Goal: Navigation & Orientation: Find specific page/section

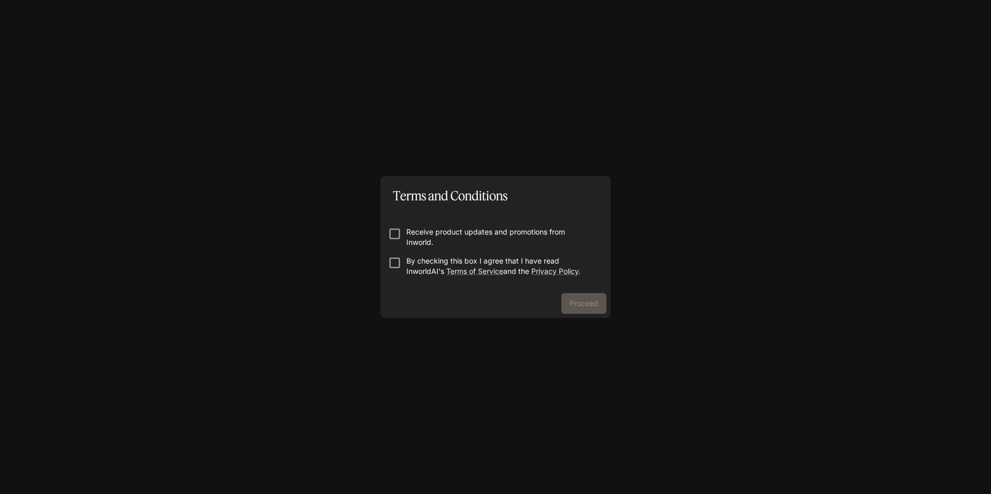
click at [420, 262] on p "By checking this box I agree that I have read InworldAI's Terms of Service and …" at bounding box center [499, 266] width 187 height 21
click at [582, 298] on button "Proceed" at bounding box center [583, 303] width 45 height 21
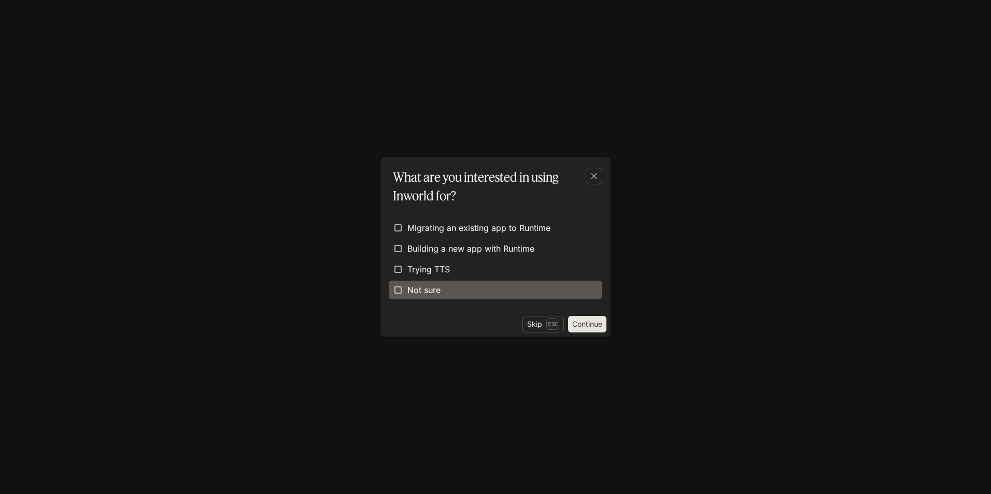
click at [563, 288] on label "Not sure" at bounding box center [495, 290] width 213 height 19
click at [582, 323] on button "Continue" at bounding box center [587, 324] width 38 height 17
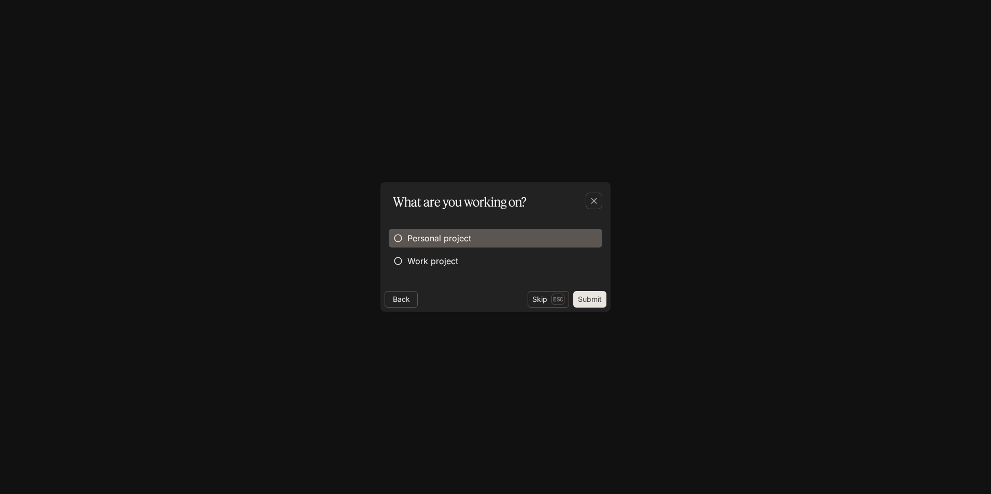
click at [524, 239] on label "Personal project" at bounding box center [495, 238] width 213 height 19
click at [582, 300] on button "Submit" at bounding box center [589, 299] width 33 height 17
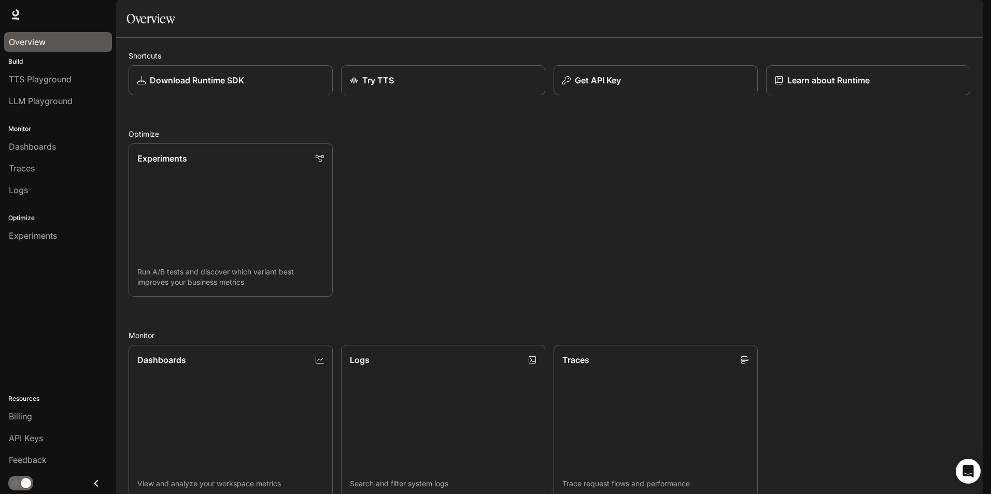
click at [66, 45] on div "Overview" at bounding box center [58, 42] width 98 height 12
click at [66, 236] on div "Experiments" at bounding box center [58, 236] width 98 height 12
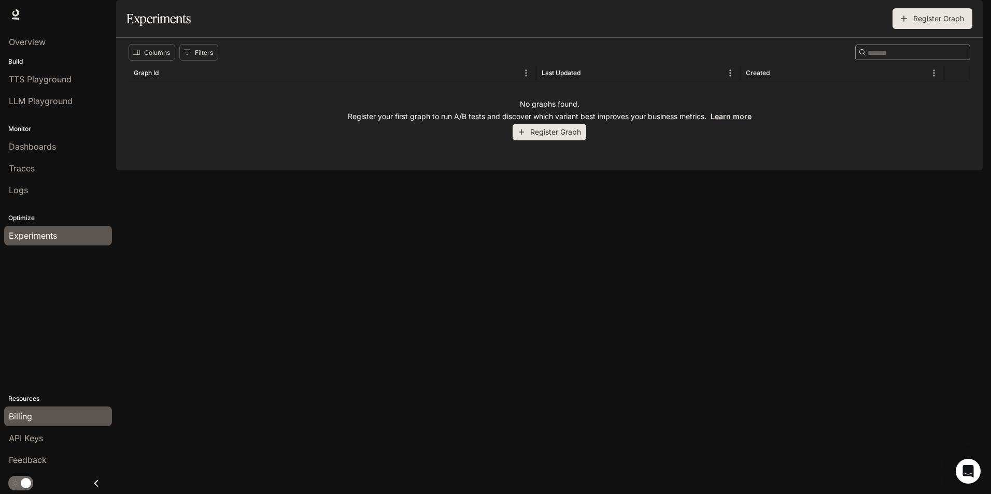
click at [45, 418] on div "Billing" at bounding box center [58, 416] width 98 height 12
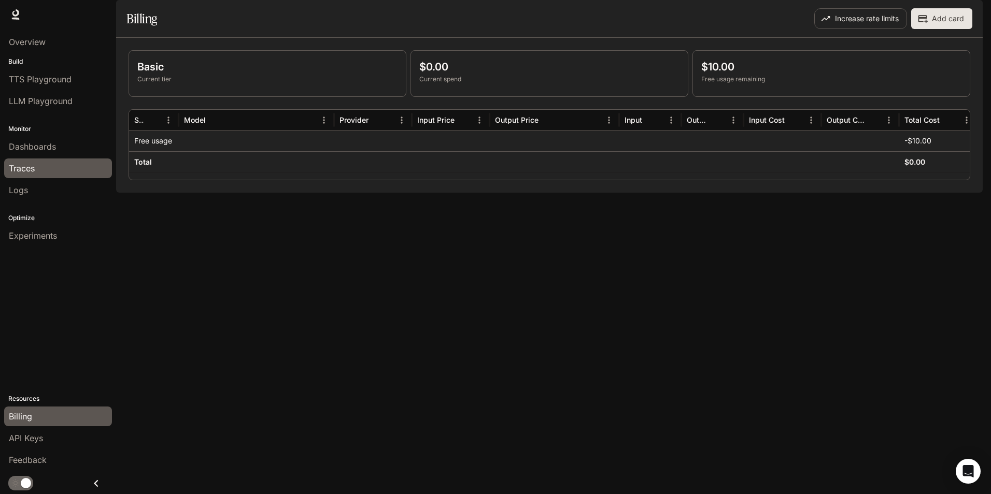
click at [58, 169] on div "Traces" at bounding box center [58, 168] width 98 height 12
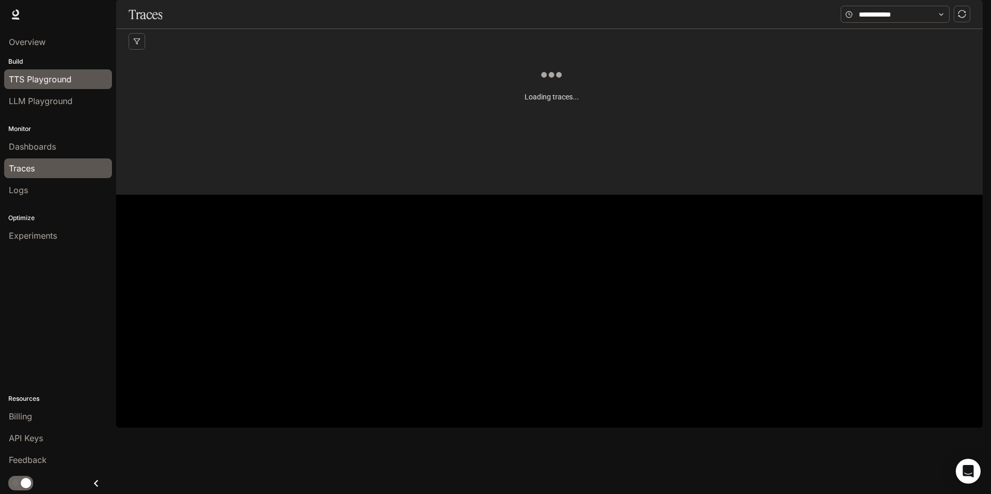
click at [55, 73] on link "TTS Playground" at bounding box center [58, 79] width 108 height 20
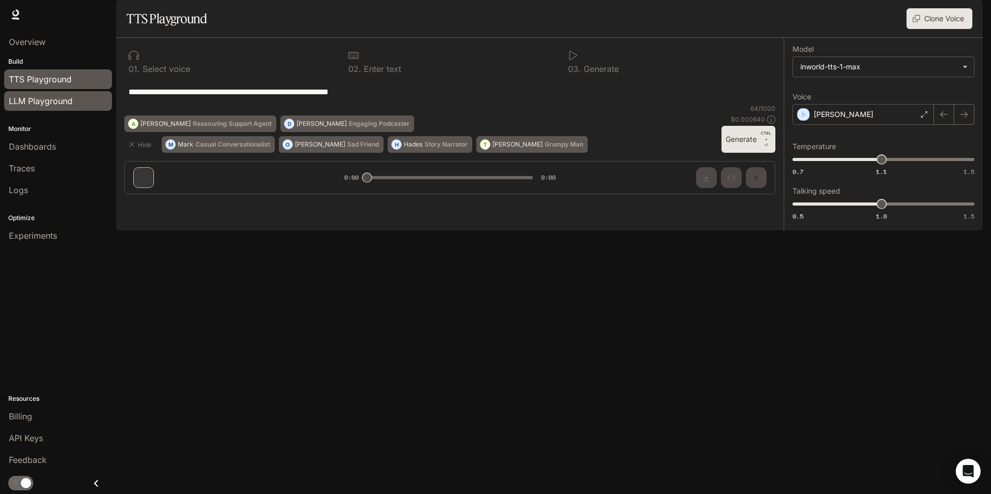
click at [74, 107] on link "LLM Playground" at bounding box center [58, 101] width 108 height 20
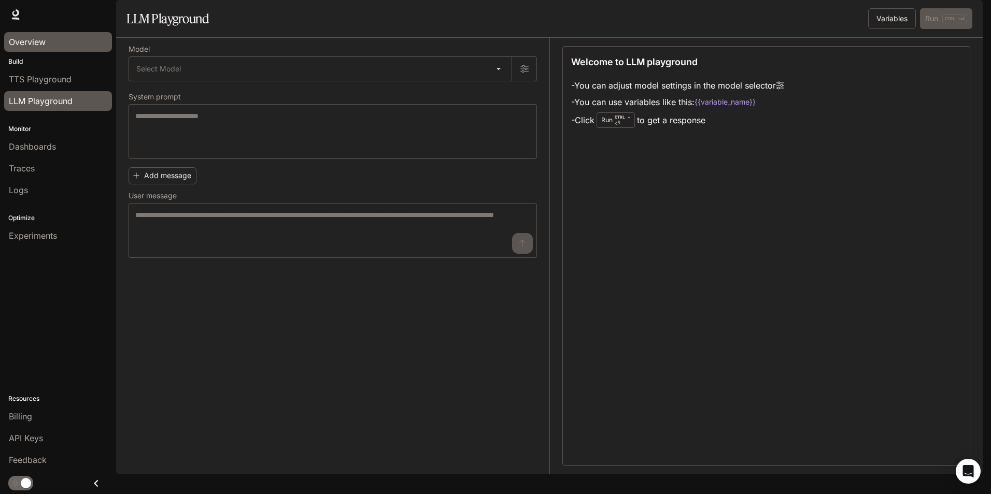
click at [70, 41] on div "Overview" at bounding box center [58, 42] width 98 height 12
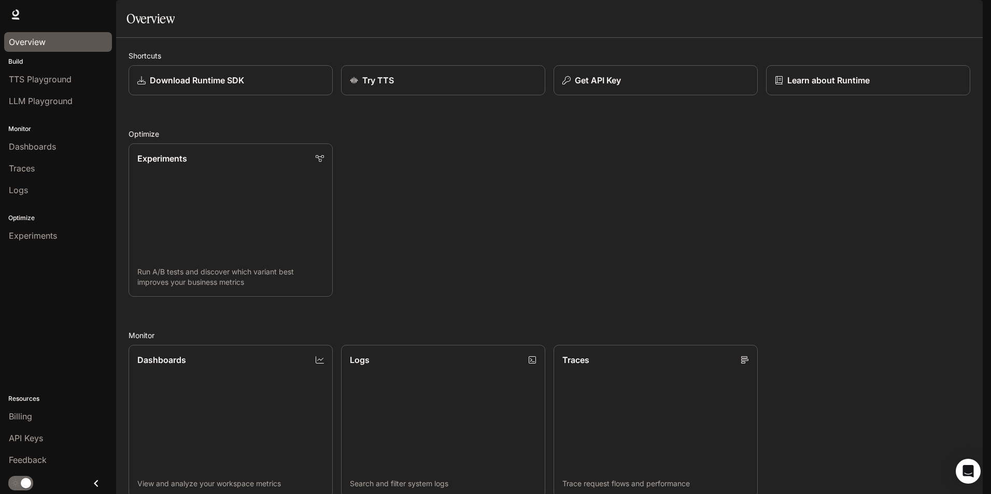
scroll to position [104, 0]
click at [967, 464] on div "Open Intercom Messenger" at bounding box center [967, 471] width 27 height 27
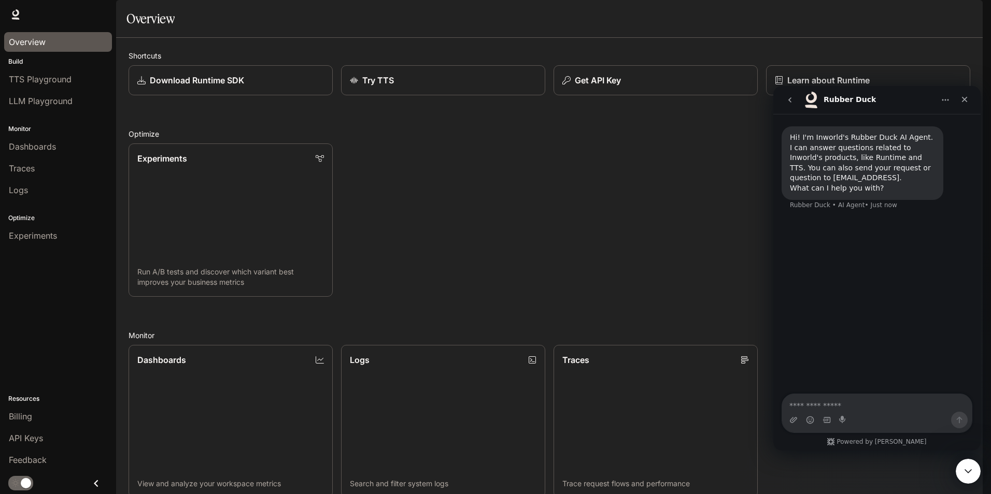
scroll to position [0, 0]
type textarea "**********"
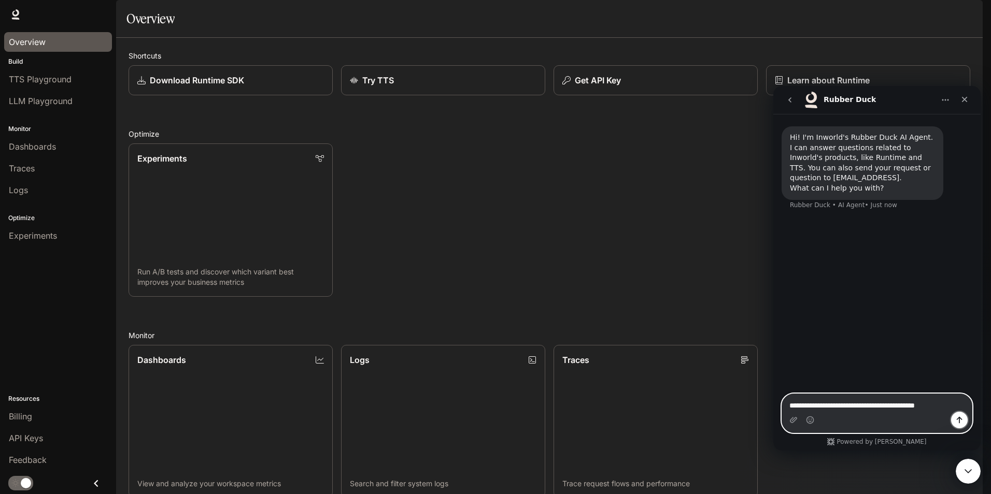
click at [960, 421] on icon "Send a message…" at bounding box center [959, 420] width 8 height 8
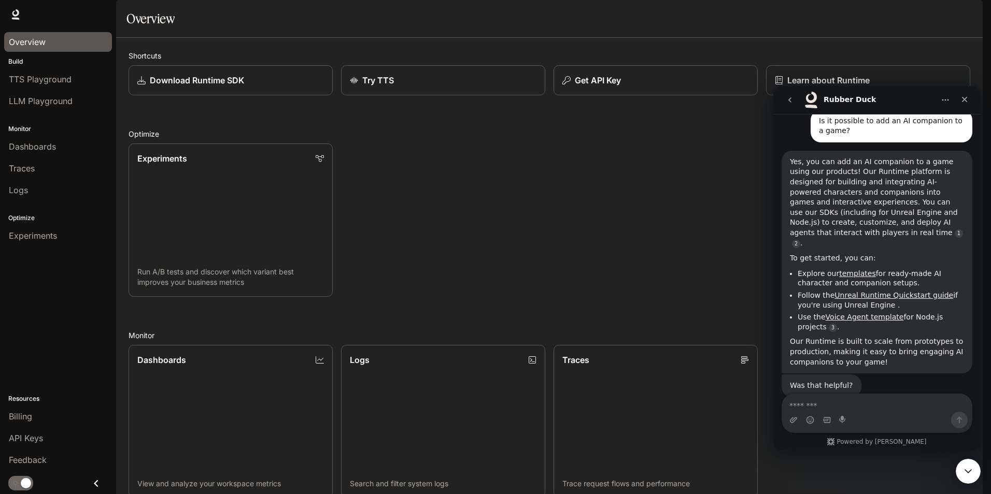
scroll to position [103, 0]
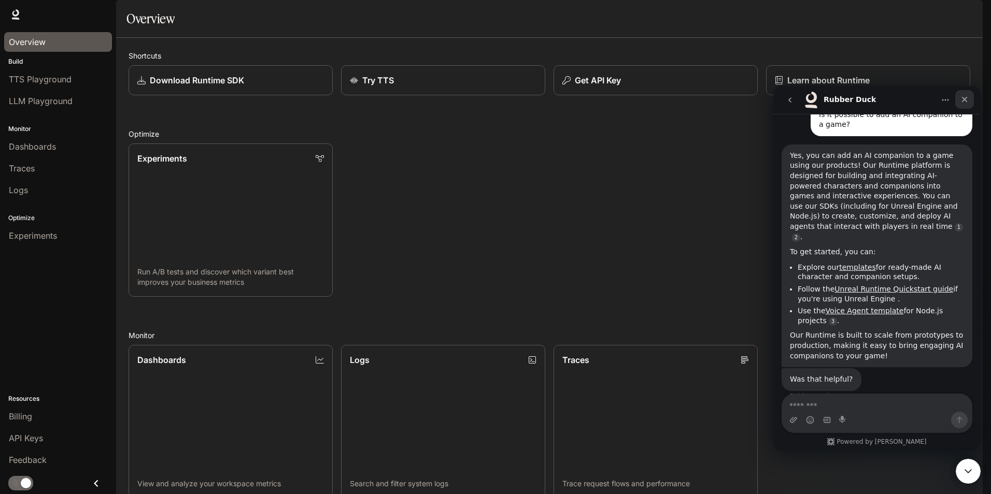
click at [960, 98] on div "Close" at bounding box center [964, 99] width 19 height 19
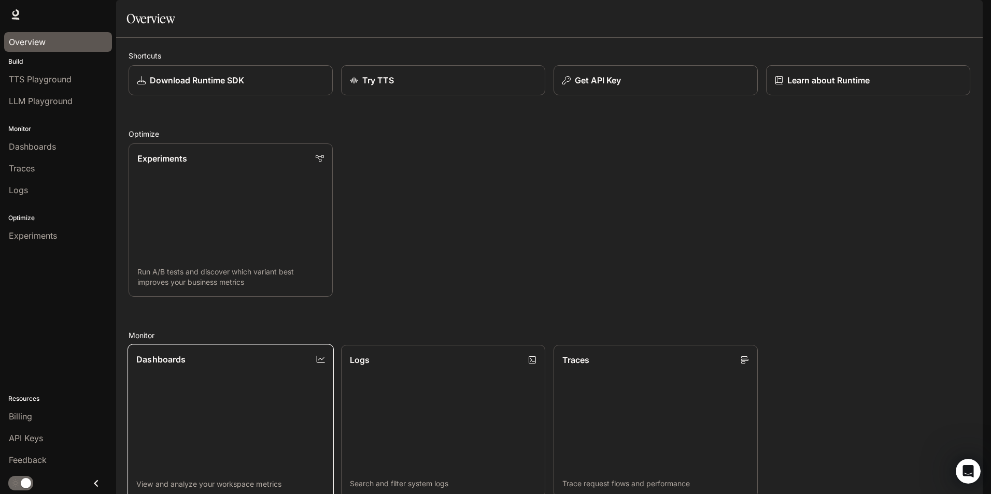
scroll to position [251, 0]
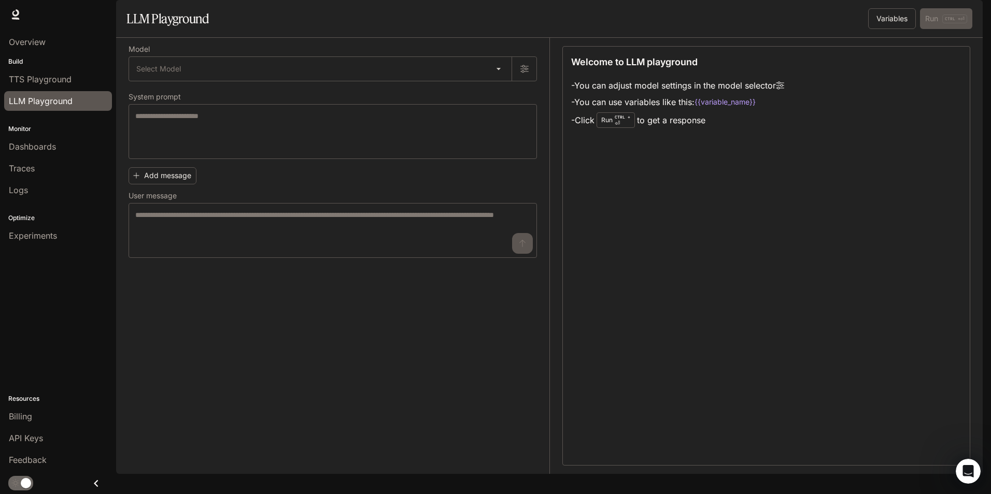
click at [20, 6] on div "Runtime Runtime Documentation Documentation" at bounding box center [495, 14] width 991 height 29
click at [17, 13] on icon at bounding box center [15, 14] width 10 height 10
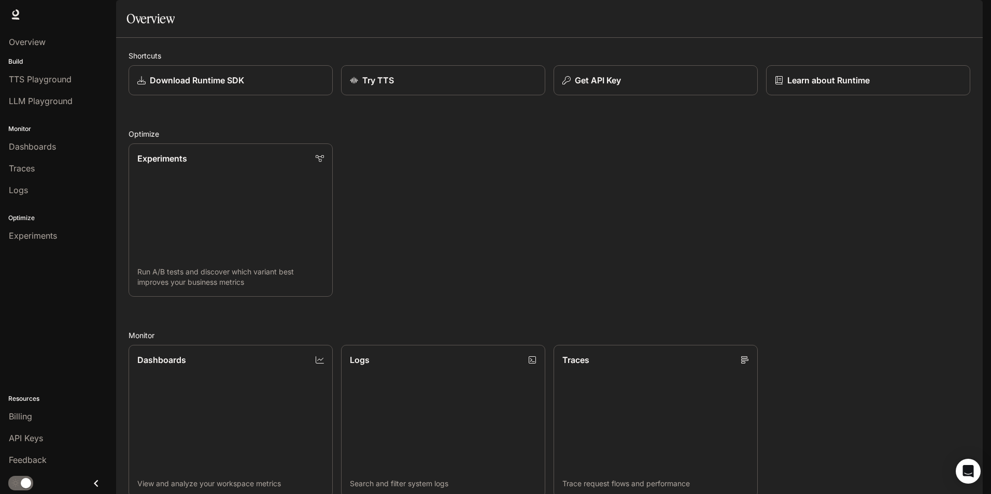
click at [964, 17] on icon "button" at bounding box center [968, 14] width 8 height 8
click at [759, 178] on div at bounding box center [495, 247] width 991 height 494
click at [77, 237] on div "Experiments" at bounding box center [58, 236] width 98 height 12
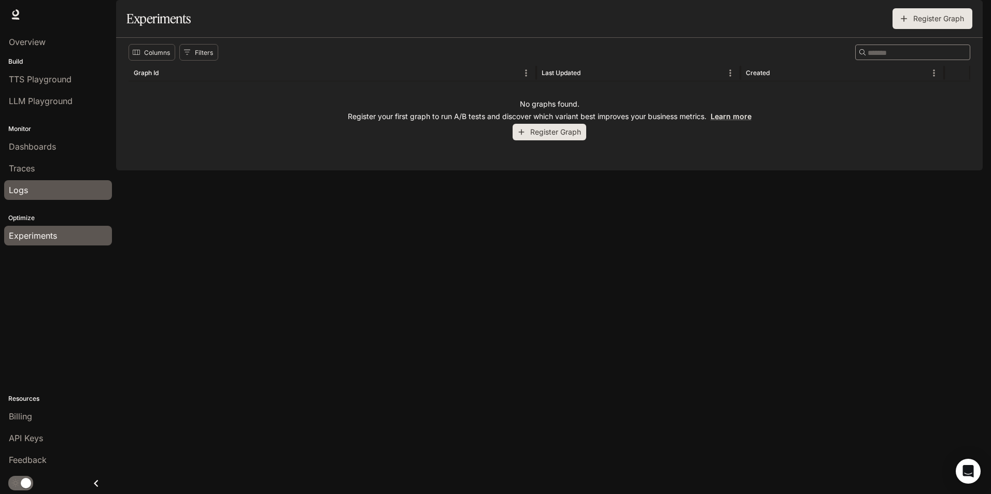
click at [49, 196] on link "Logs" at bounding box center [58, 190] width 108 height 20
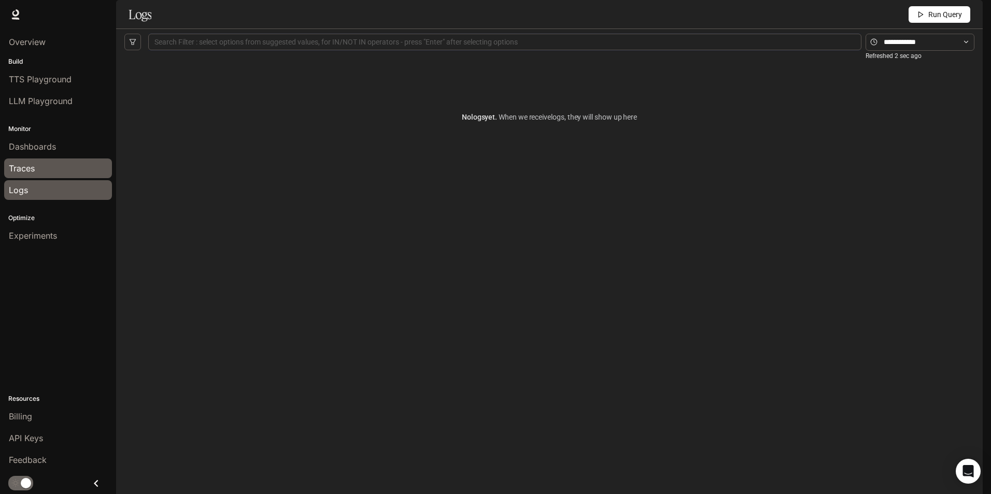
click at [65, 171] on div "Traces" at bounding box center [58, 168] width 98 height 12
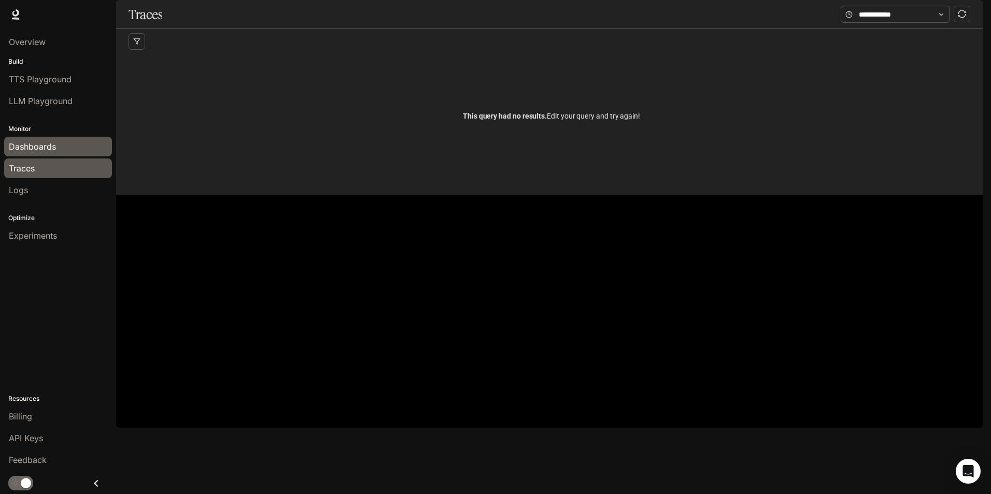
click at [67, 156] on link "Dashboards" at bounding box center [58, 147] width 108 height 20
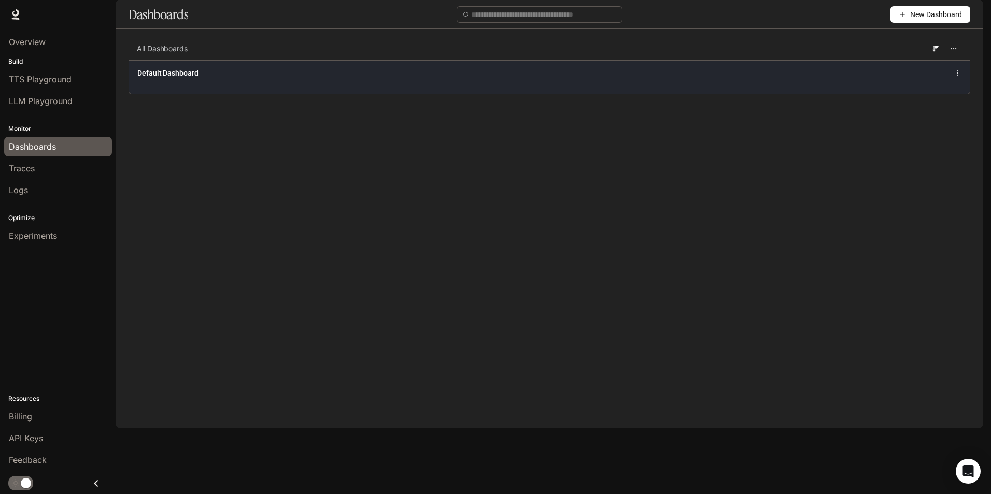
click at [314, 78] on div "Default Dashboard" at bounding box center [377, 73] width 480 height 10
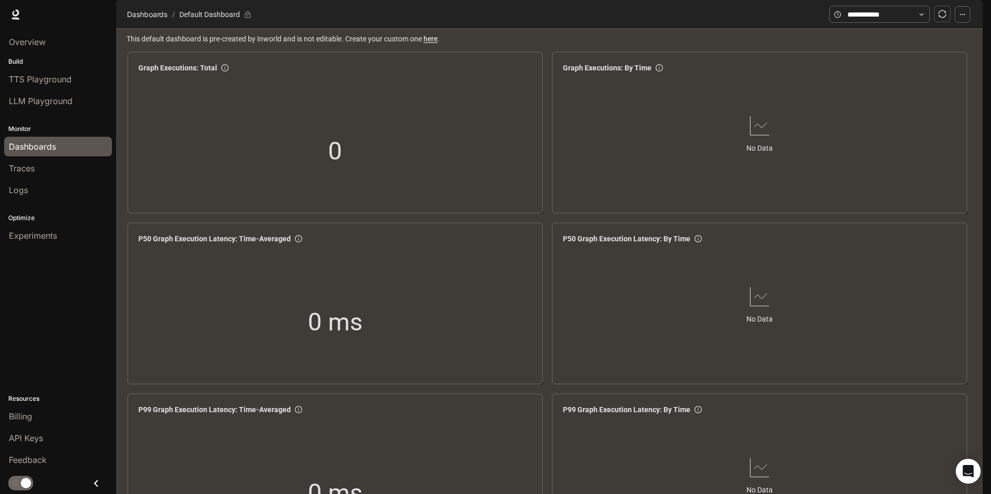
scroll to position [518, 0]
click at [83, 107] on div "LLM Playground" at bounding box center [58, 101] width 98 height 12
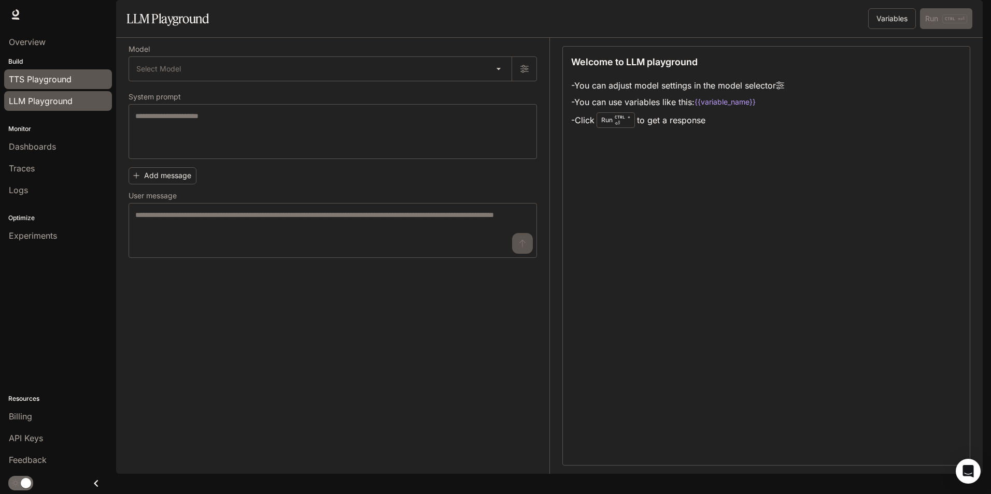
click at [87, 80] on div "TTS Playground" at bounding box center [58, 79] width 98 height 12
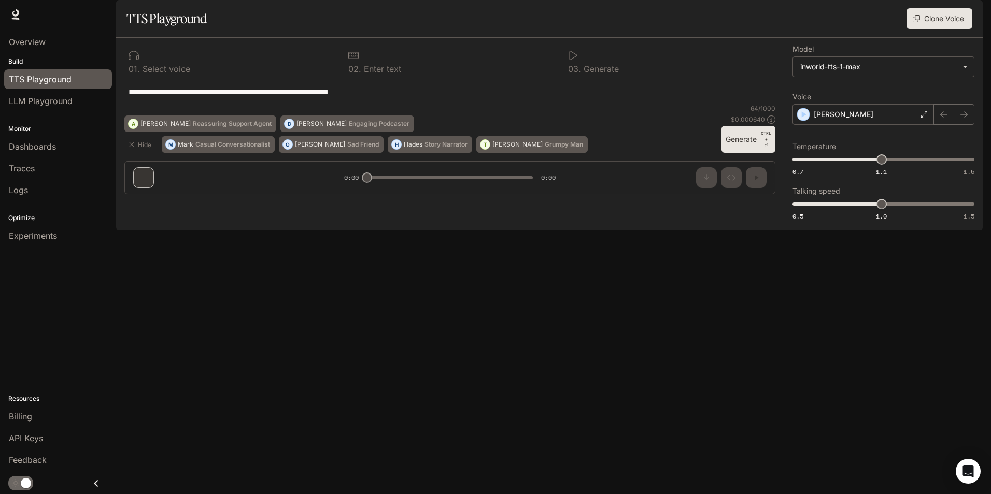
drag, startPoint x: 336, startPoint y: 121, endPoint x: 350, endPoint y: 121, distance: 13.5
click at [350, 98] on textarea "**********" at bounding box center [450, 92] width 643 height 12
click at [316, 98] on textarea "**********" at bounding box center [450, 92] width 643 height 12
click at [35, 36] on span "Overview" at bounding box center [27, 42] width 37 height 12
